Goal: Information Seeking & Learning: Learn about a topic

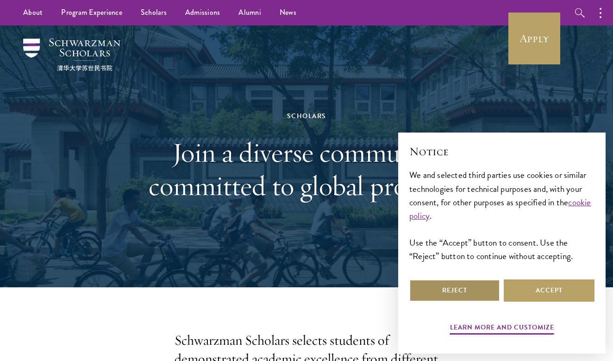
click at [471, 293] on button "Reject" at bounding box center [454, 290] width 91 height 22
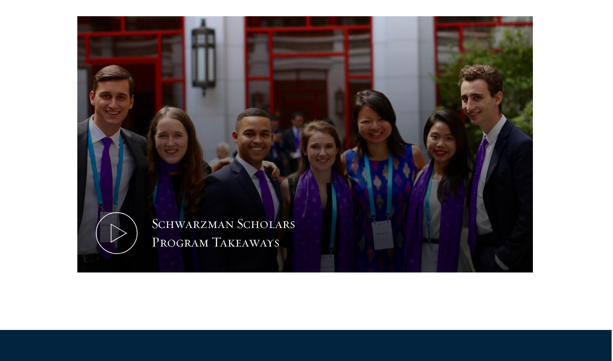
scroll to position [428, 2]
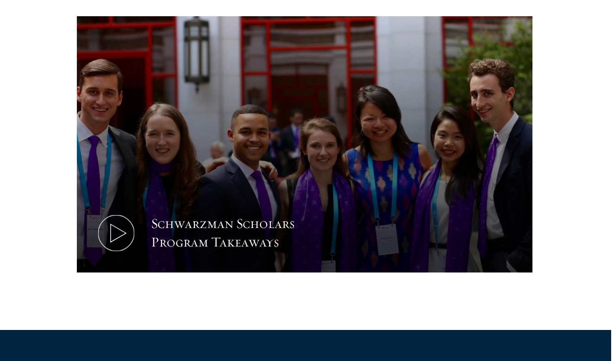
click at [125, 238] on icon at bounding box center [116, 233] width 42 height 42
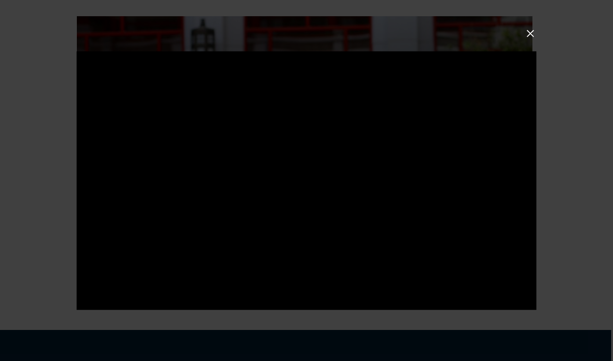
click at [533, 36] on button at bounding box center [530, 33] width 12 height 12
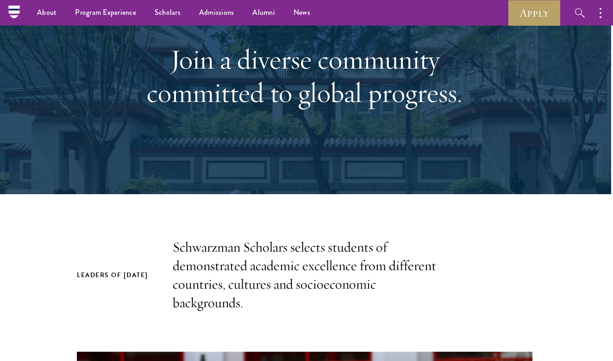
scroll to position [81, 2]
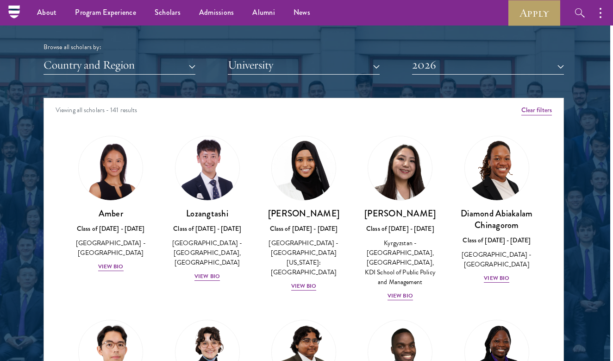
click at [136, 59] on button "Country and Region" at bounding box center [120, 65] width 152 height 19
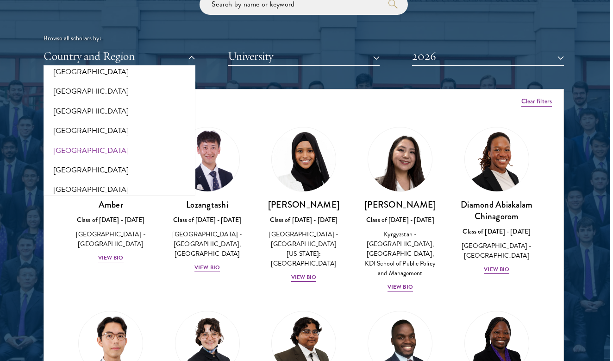
scroll to position [1923, 0]
click at [117, 102] on button "[GEOGRAPHIC_DATA]" at bounding box center [119, 111] width 146 height 19
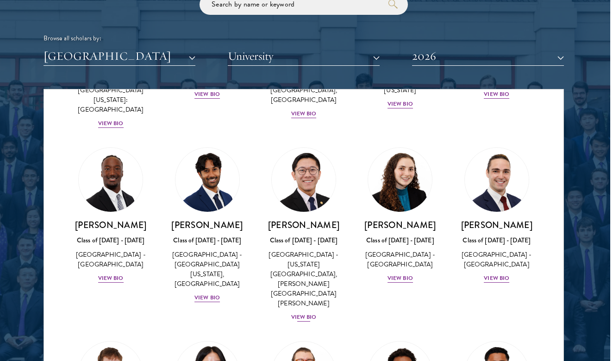
scroll to position [1250, 0]
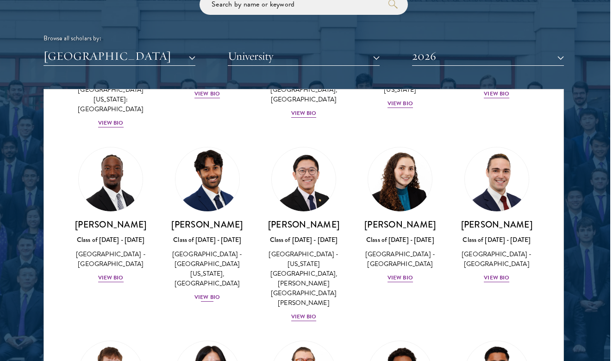
click at [205, 293] on div "View Bio" at bounding box center [207, 297] width 25 height 9
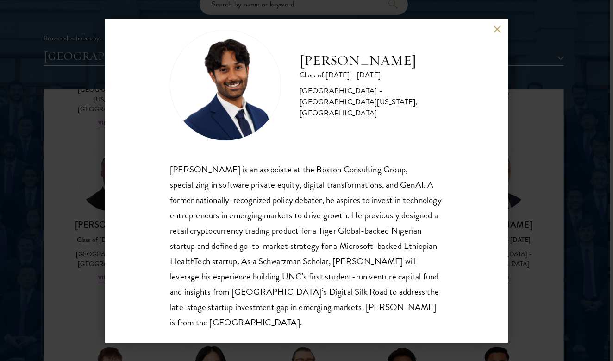
scroll to position [16, 0]
click at [497, 31] on button at bounding box center [497, 29] width 8 height 8
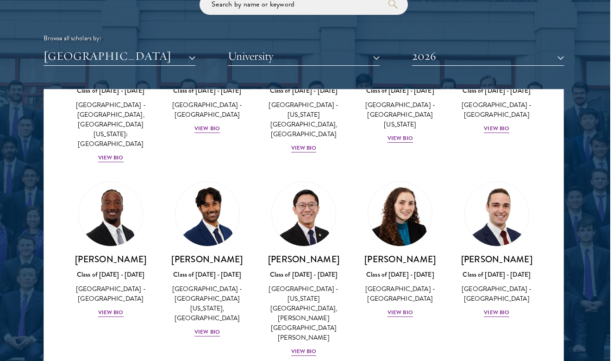
scroll to position [1197, 0]
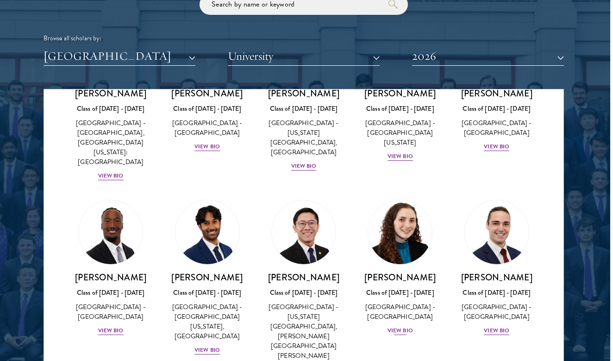
click at [399, 326] on div "View Bio" at bounding box center [400, 330] width 25 height 9
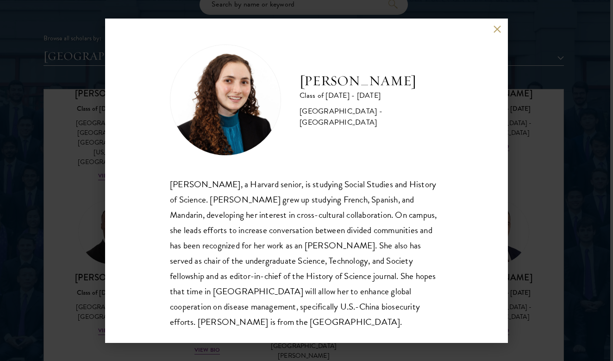
scroll to position [1, 0]
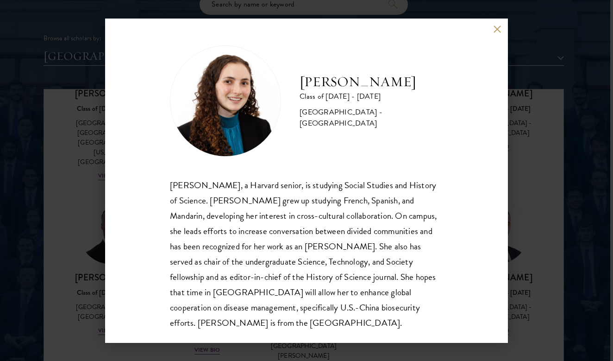
click at [498, 31] on button at bounding box center [497, 29] width 8 height 8
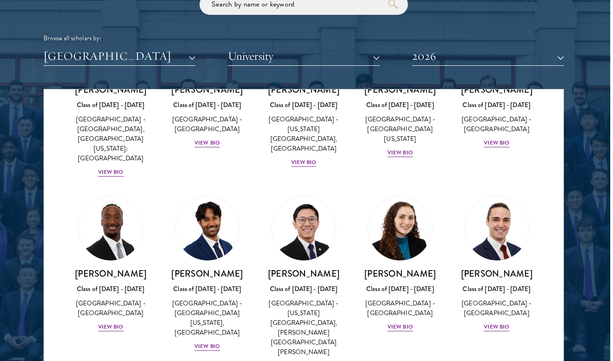
scroll to position [1196, 0]
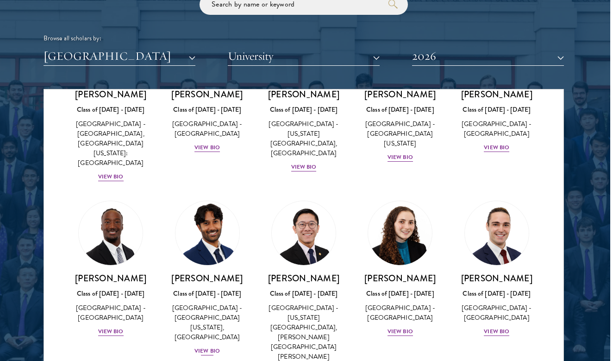
click at [213, 346] on div "View Bio" at bounding box center [207, 350] width 25 height 9
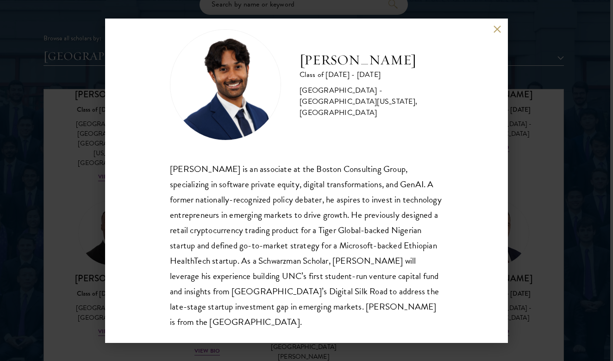
scroll to position [16, 0]
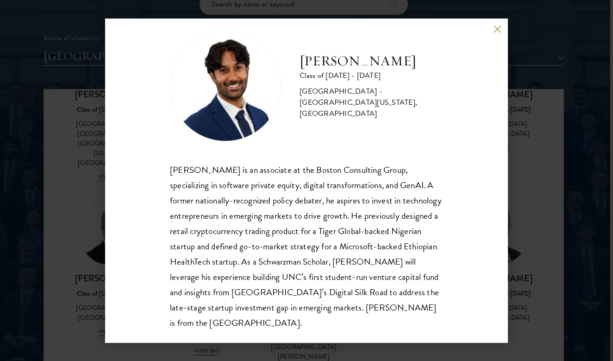
click at [493, 29] on button at bounding box center [497, 29] width 8 height 8
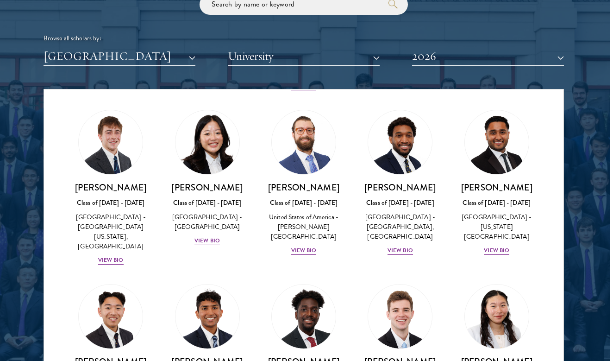
scroll to position [1486, 0]
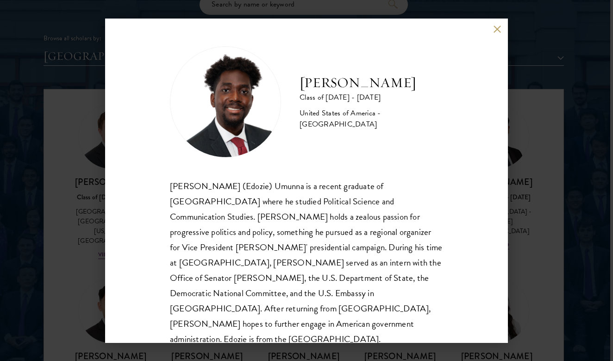
click at [503, 120] on div "Edozie Umunna Class of 2025 - 2026 United States of America - American Universi…" at bounding box center [306, 181] width 403 height 324
click at [499, 27] on button at bounding box center [497, 29] width 8 height 8
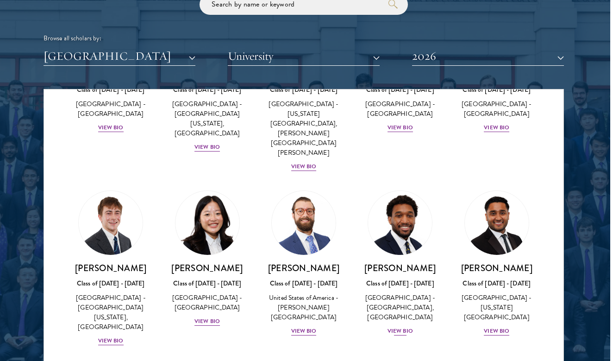
scroll to position [1399, 0]
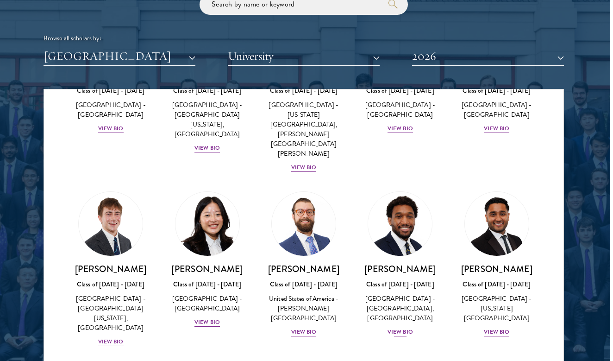
click at [401, 327] on div "View Bio" at bounding box center [400, 331] width 25 height 9
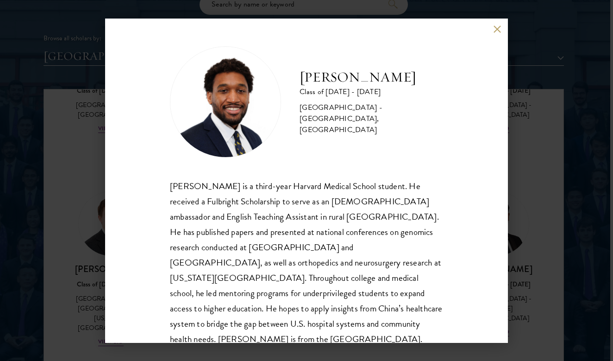
click at [498, 33] on button at bounding box center [497, 29] width 8 height 8
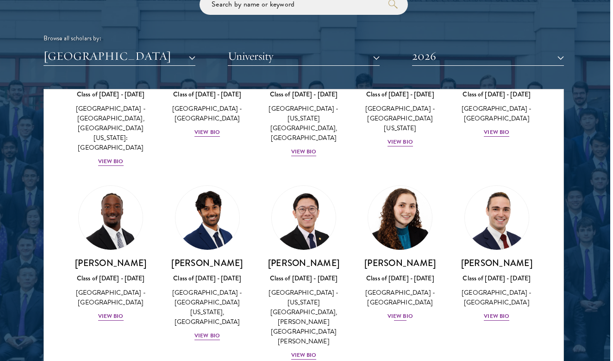
scroll to position [1211, 0]
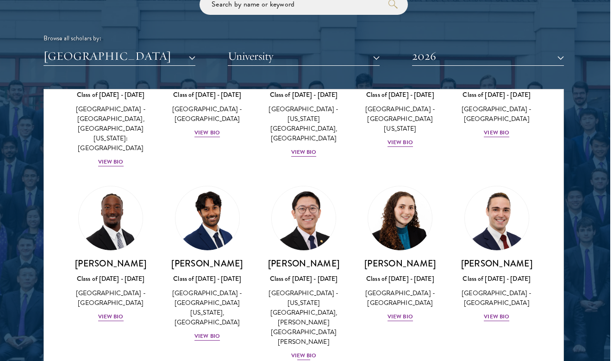
click at [300, 351] on div "View Bio" at bounding box center [303, 355] width 25 height 9
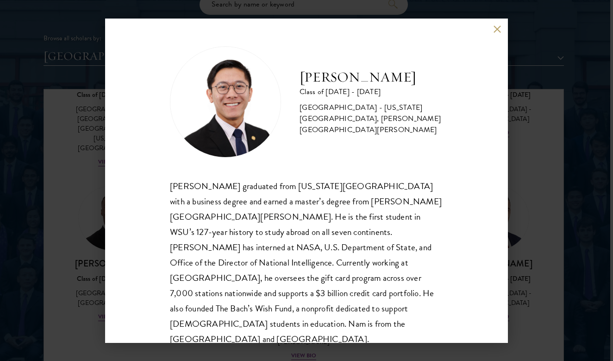
click at [500, 28] on button at bounding box center [497, 29] width 8 height 8
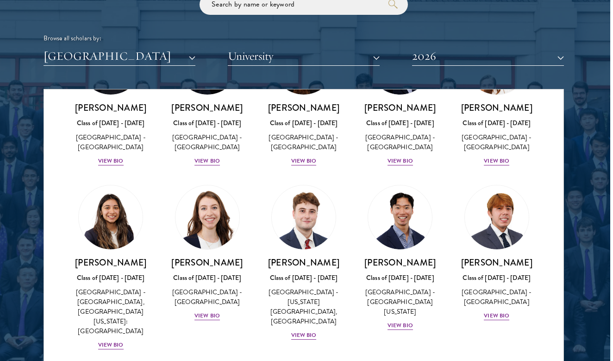
scroll to position [1027, 0]
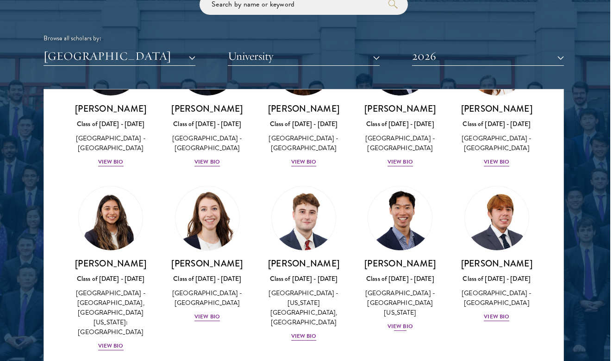
click at [398, 322] on div "View Bio" at bounding box center [400, 326] width 25 height 9
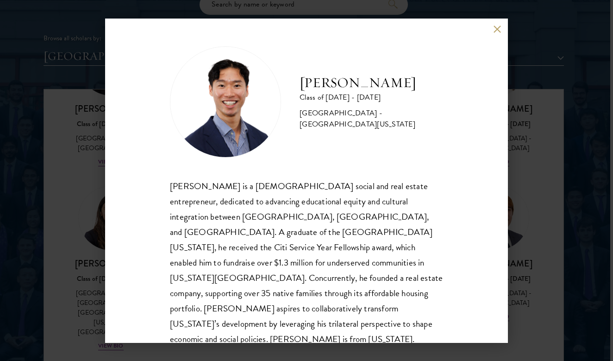
click at [494, 33] on button at bounding box center [497, 29] width 8 height 8
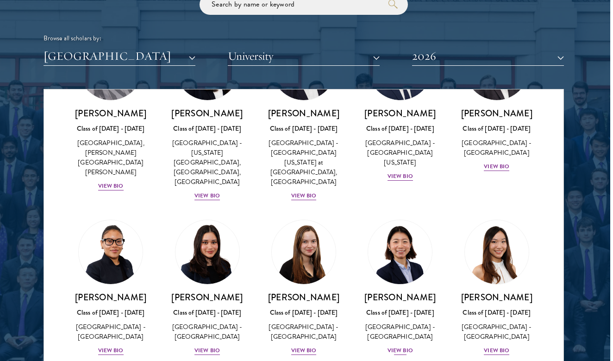
scroll to position [838, 0]
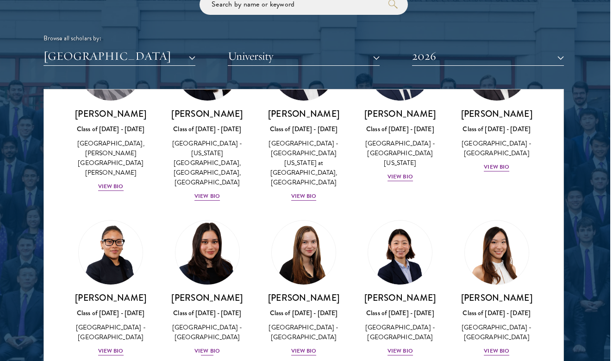
click at [211, 346] on div "View Bio" at bounding box center [207, 350] width 25 height 9
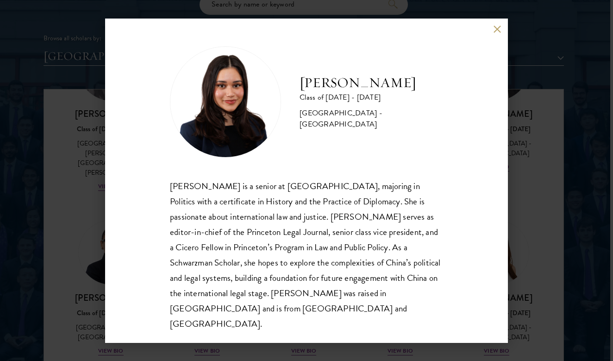
click at [500, 33] on button at bounding box center [497, 29] width 8 height 8
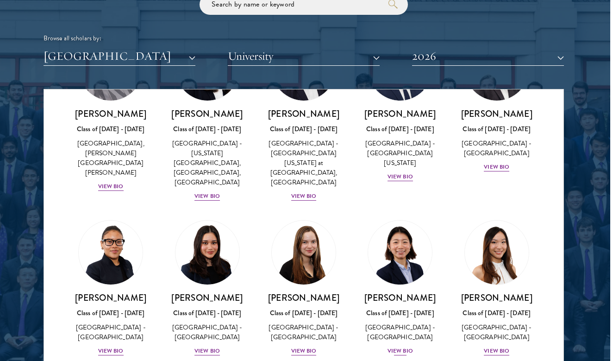
click at [400, 346] on div "View Bio" at bounding box center [400, 350] width 25 height 9
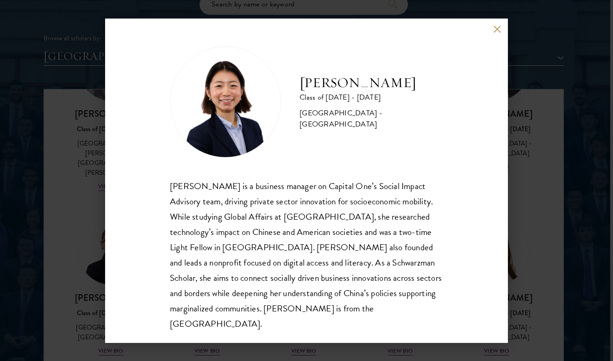
click at [497, 30] on button at bounding box center [497, 29] width 8 height 8
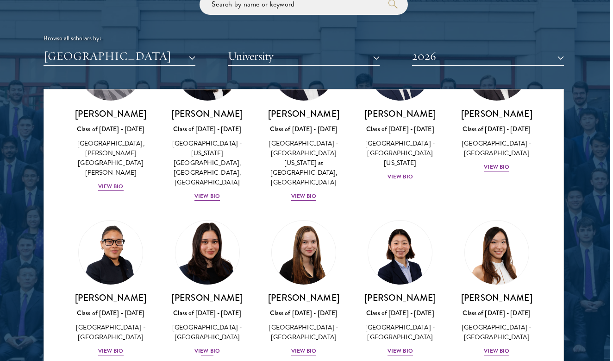
click at [206, 346] on div "View Bio" at bounding box center [207, 350] width 25 height 9
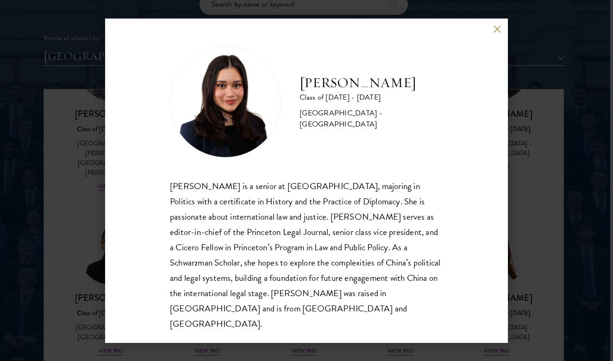
click at [494, 33] on button at bounding box center [497, 29] width 8 height 8
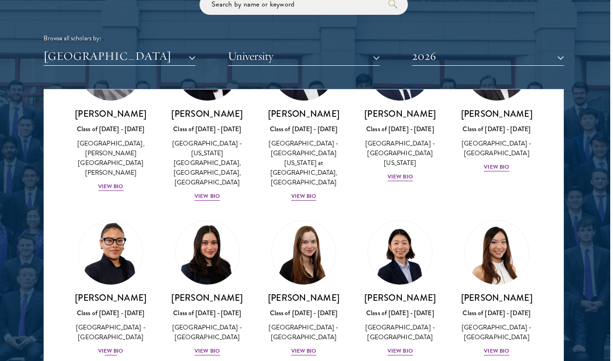
click at [114, 294] on div "Maxime Kpangbai Class of 2025 - 2026 United States of America - University of C…" at bounding box center [111, 324] width 78 height 64
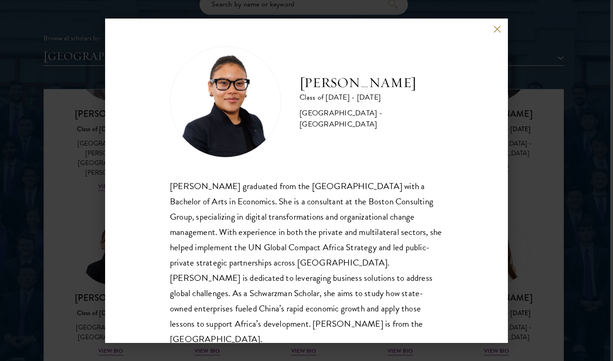
click at [496, 36] on div "Maxime Kpangbai Class of 2025 - 2026 United States of America - University of C…" at bounding box center [306, 181] width 403 height 324
click at [497, 31] on button at bounding box center [497, 29] width 8 height 8
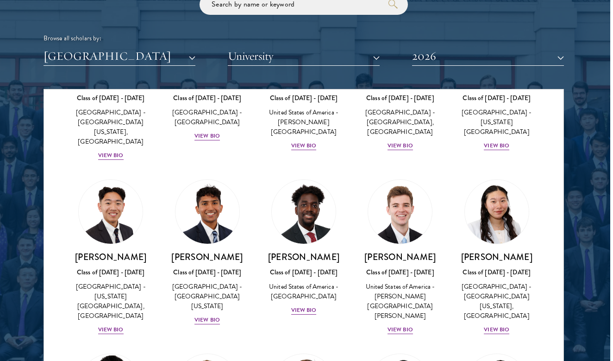
scroll to position [1637, 0]
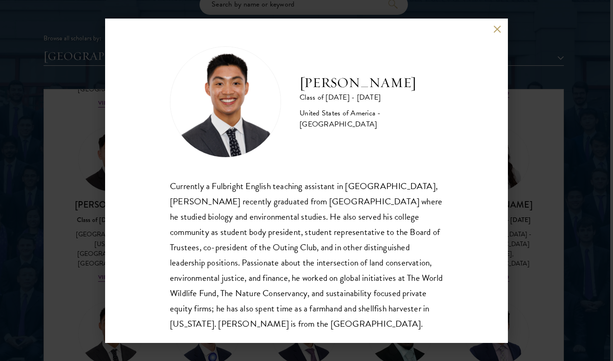
click at [499, 35] on div "Paul Wang Class of 2025 - 2026 United States of America - Bowdoin College Curre…" at bounding box center [306, 181] width 403 height 324
click at [499, 32] on button at bounding box center [497, 29] width 8 height 8
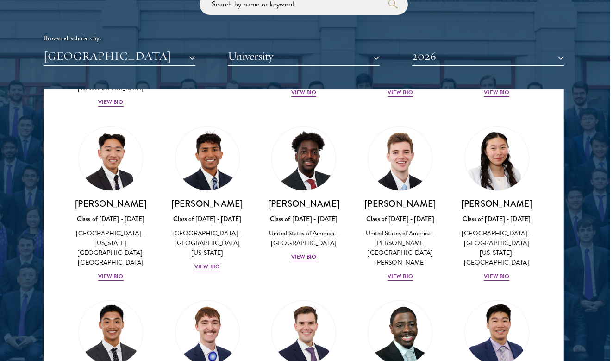
scroll to position [1636, 0]
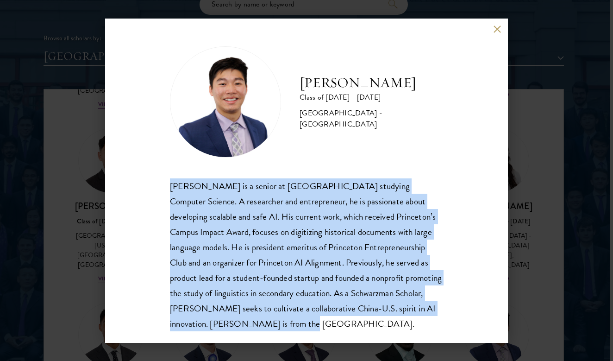
drag, startPoint x: 170, startPoint y: 188, endPoint x: 194, endPoint y: 327, distance: 140.7
click at [194, 327] on div "James Zhang Class of 2025 - 2026 United States of America - Princeton Universit…" at bounding box center [306, 181] width 403 height 324
copy div "James Zhang is a senior at Princeton University studying Computer Science. A re…"
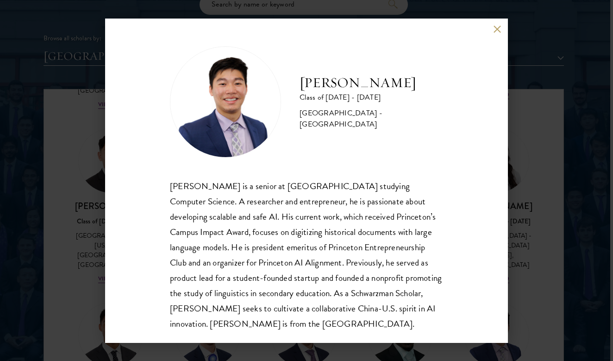
click at [439, 105] on div "James Zhang Class of 2025 - 2026 United States of America - Princeton University" at bounding box center [372, 102] width 144 height 57
click at [541, 220] on div "James Zhang Class of 2025 - 2026 United States of America - Princeton Universit…" at bounding box center [306, 180] width 613 height 361
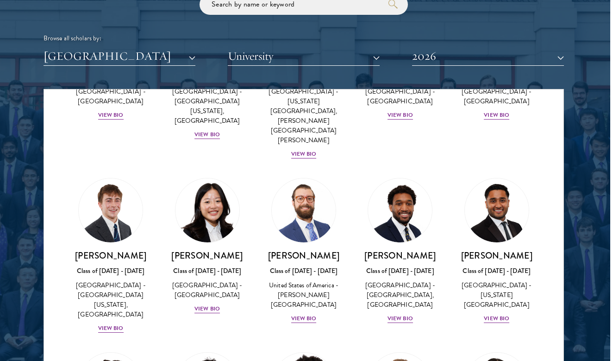
scroll to position [1394, 0]
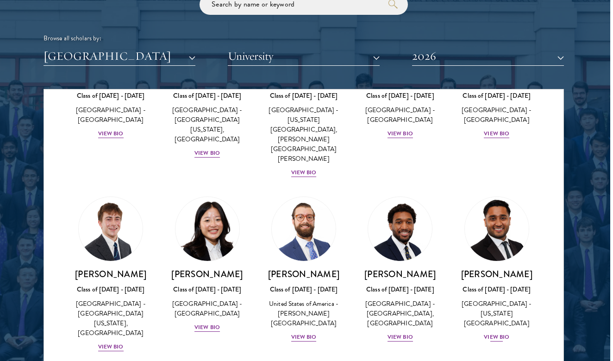
click at [490, 333] on div "View Bio" at bounding box center [496, 337] width 25 height 9
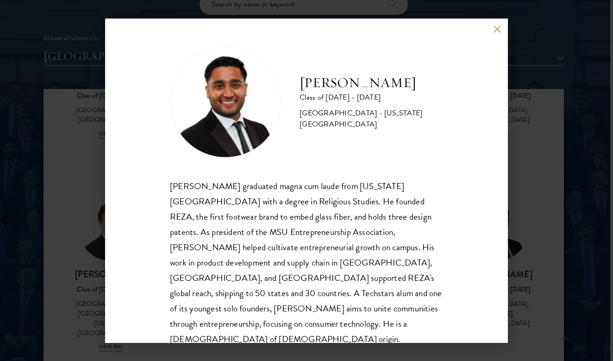
click at [497, 30] on button at bounding box center [497, 29] width 8 height 8
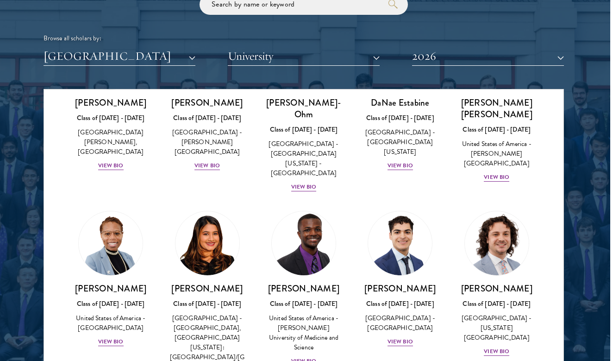
scroll to position [456, 0]
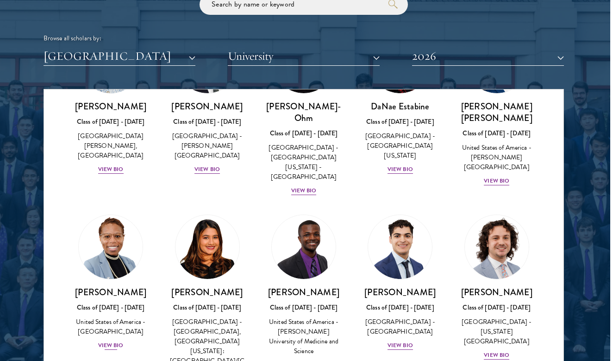
click at [111, 341] on div "View Bio" at bounding box center [110, 345] width 25 height 9
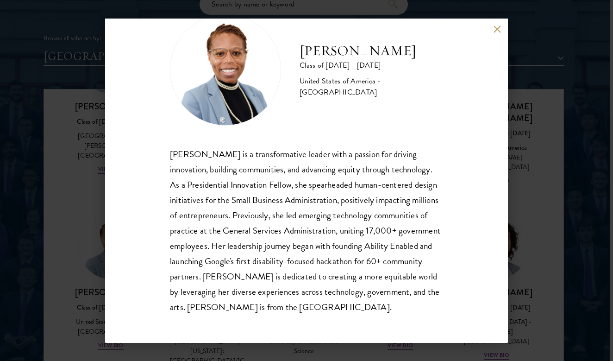
scroll to position [31, 0]
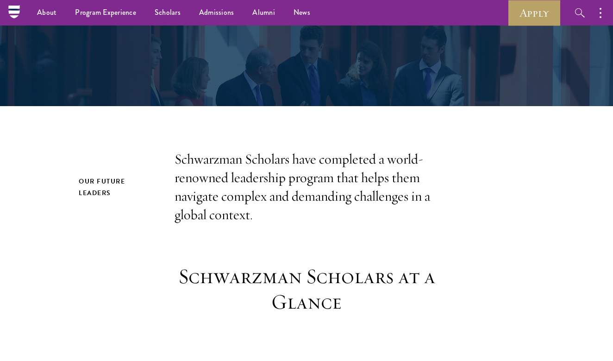
scroll to position [131, 0]
